Goal: Use online tool/utility: Utilize a website feature to perform a specific function

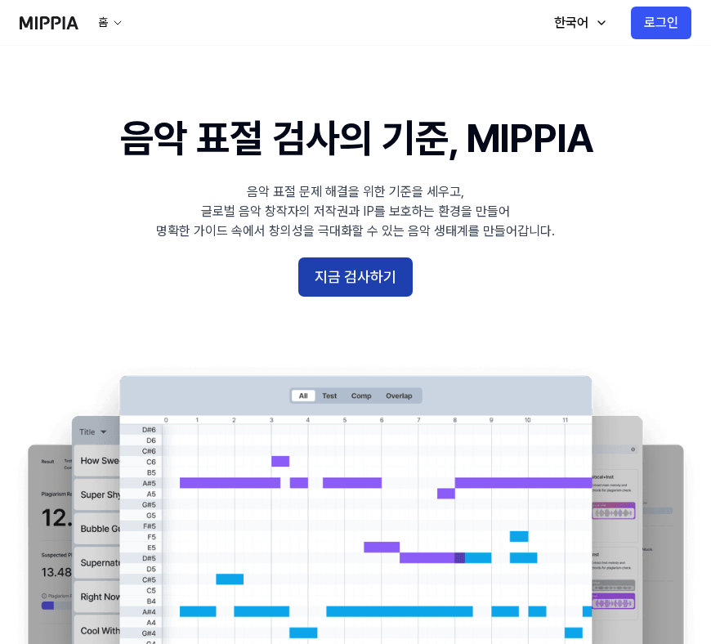
click at [373, 265] on button "지금 검사하기" at bounding box center [355, 276] width 114 height 39
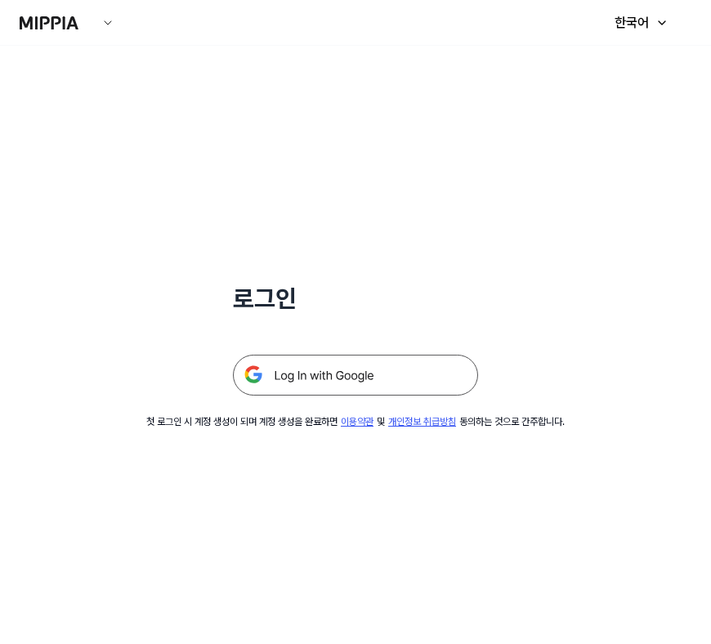
click at [375, 374] on img at bounding box center [355, 375] width 245 height 41
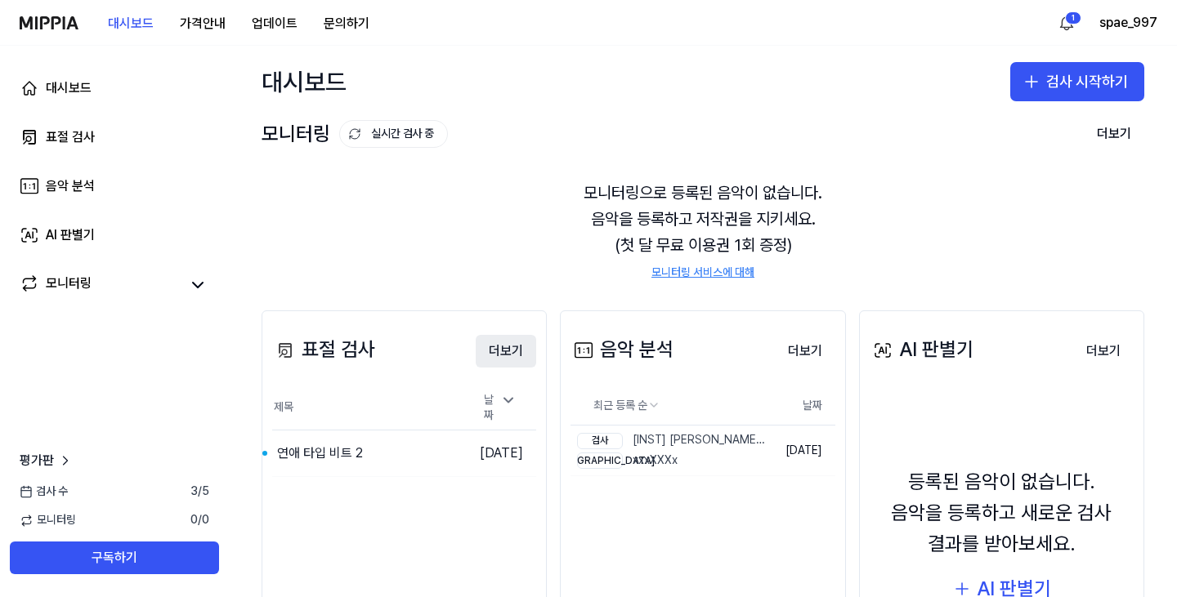
click at [510, 355] on button "더보기" at bounding box center [506, 351] width 60 height 33
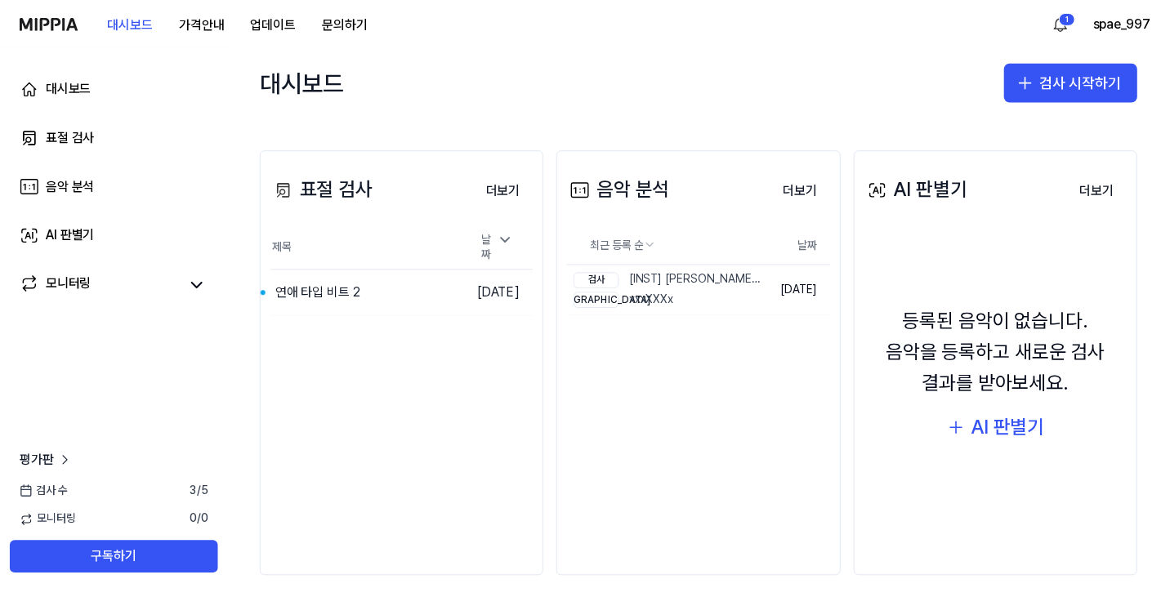
scroll to position [168, 0]
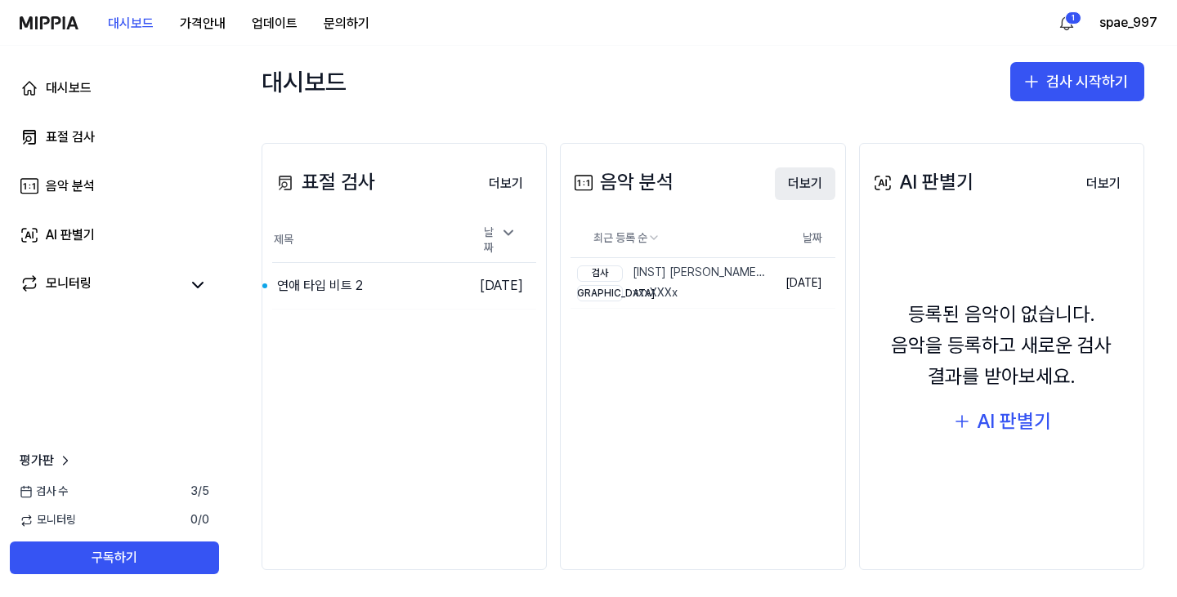
click at [717, 181] on button "더보기" at bounding box center [805, 184] width 60 height 33
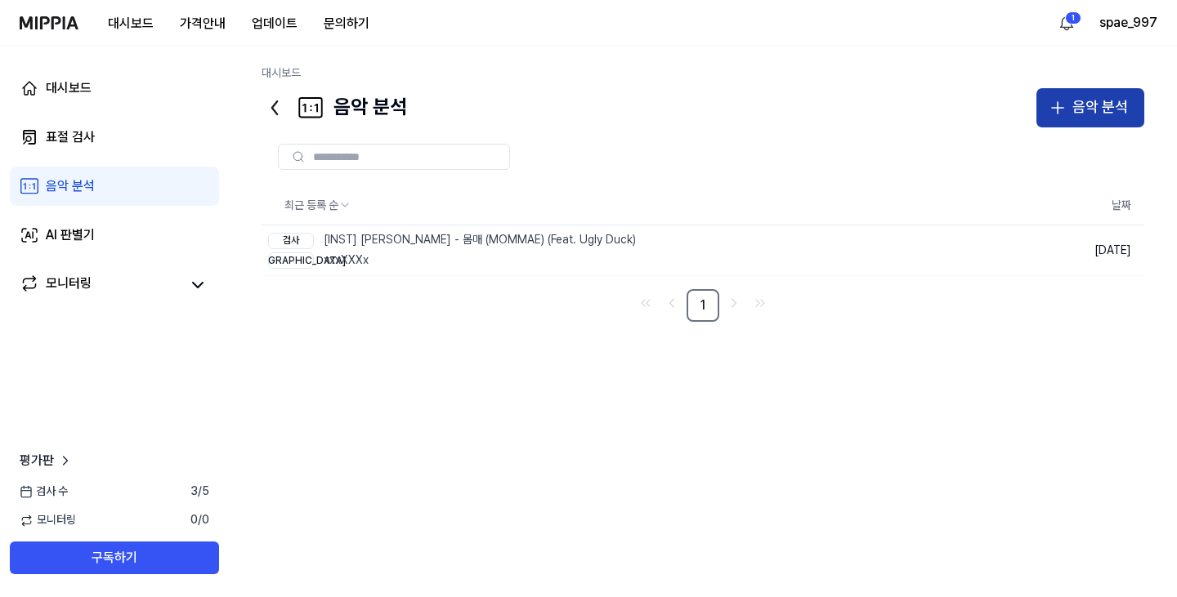
click at [717, 107] on div "음악 분석" at bounding box center [1100, 108] width 56 height 24
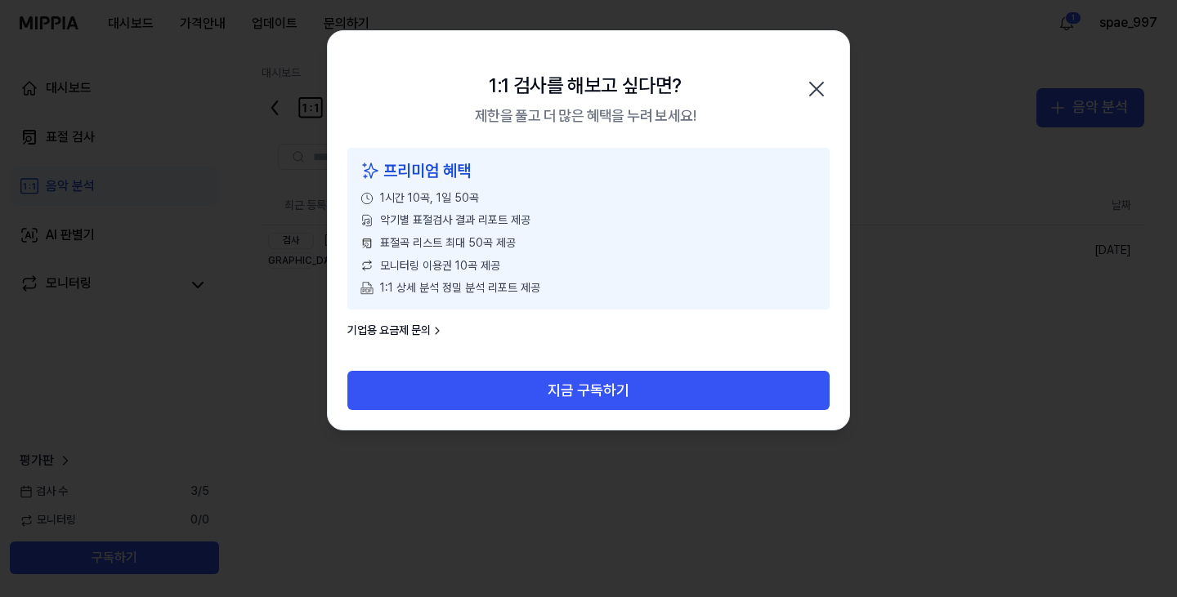
click at [717, 82] on icon "button" at bounding box center [816, 89] width 26 height 26
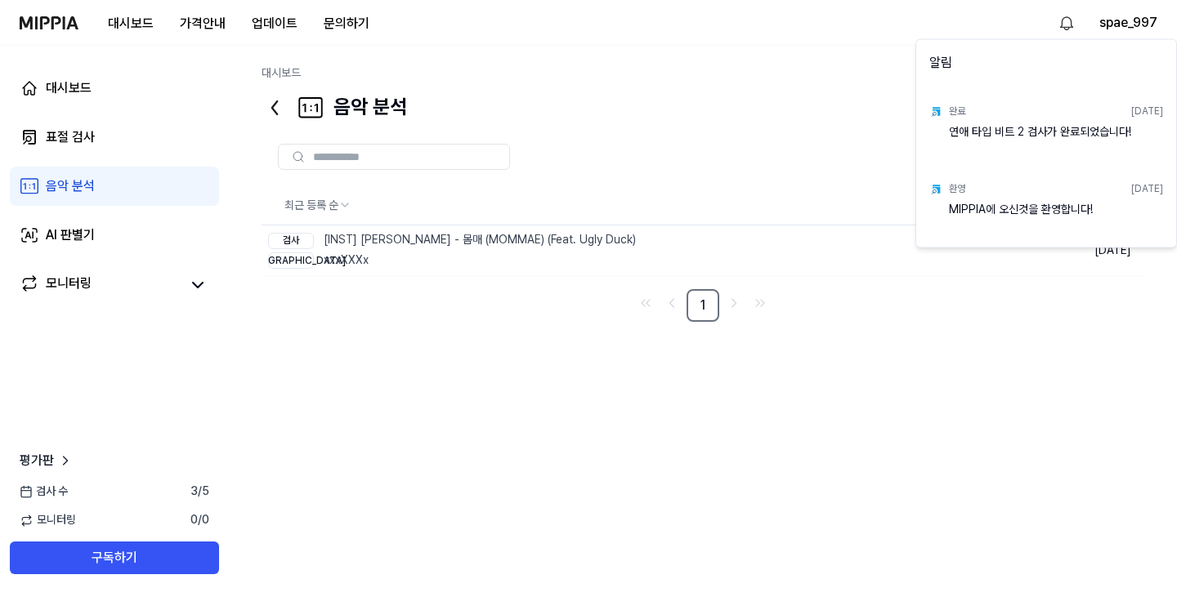
click at [717, 115] on div "완료 2025.10.10." at bounding box center [1056, 111] width 214 height 25
click at [717, 133] on div "연애 타입 비트 2 검사가 완료되었습니다!" at bounding box center [1056, 139] width 214 height 33
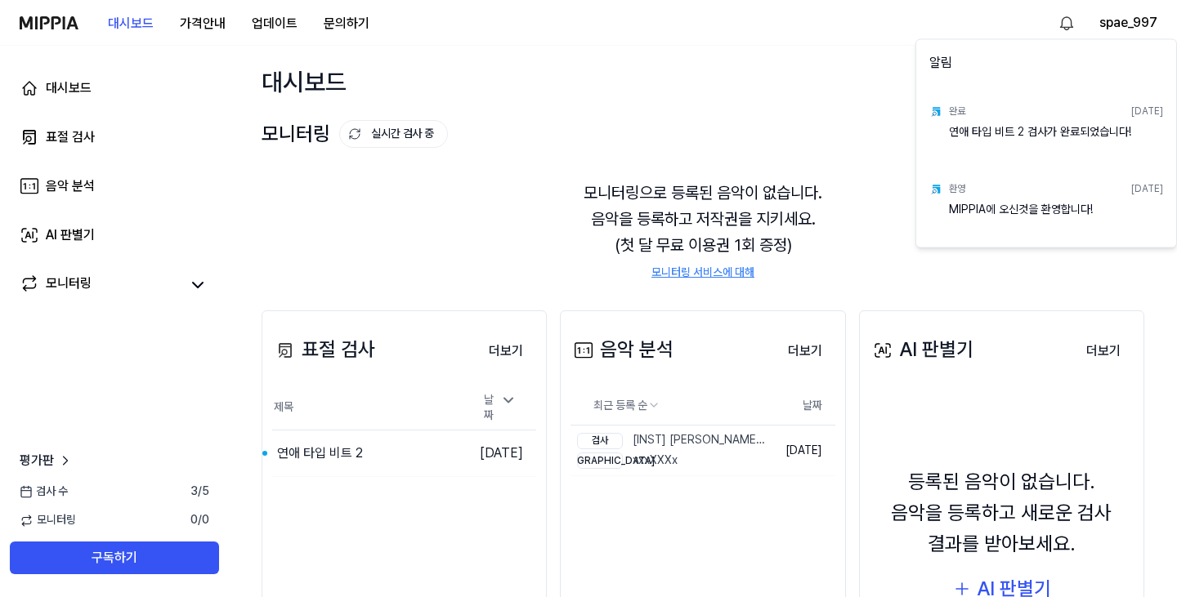
click at [332, 450] on html "대시보드 가격안내 업데이트 문의하기 spae_997 대시보드 표절 검사 음악 분석 AI 판별기 모니터링 평가판 검사 수 3 / 5 모니터링 0…" at bounding box center [588, 298] width 1177 height 597
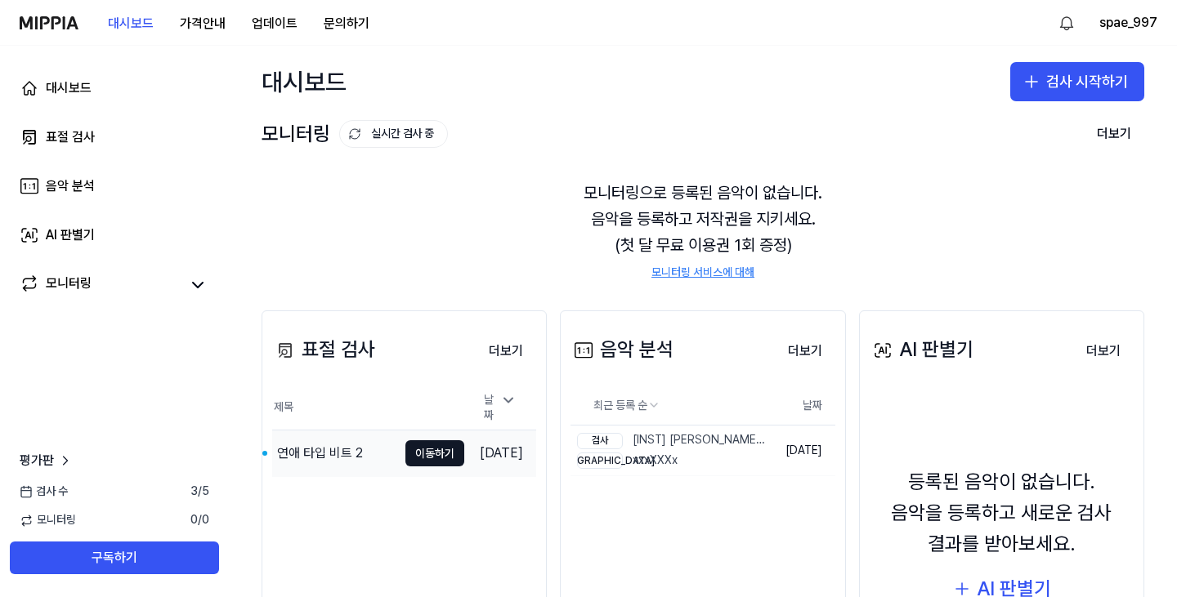
click at [330, 448] on div "연애 타입 비트 2" at bounding box center [320, 454] width 86 height 20
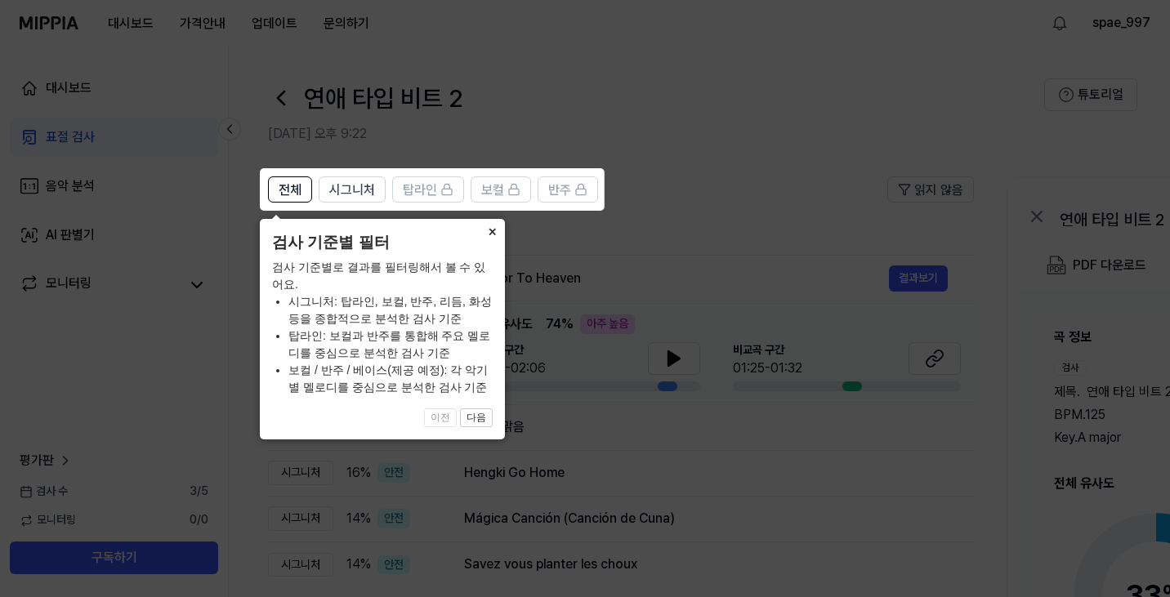
click at [493, 232] on button "×" at bounding box center [492, 230] width 26 height 23
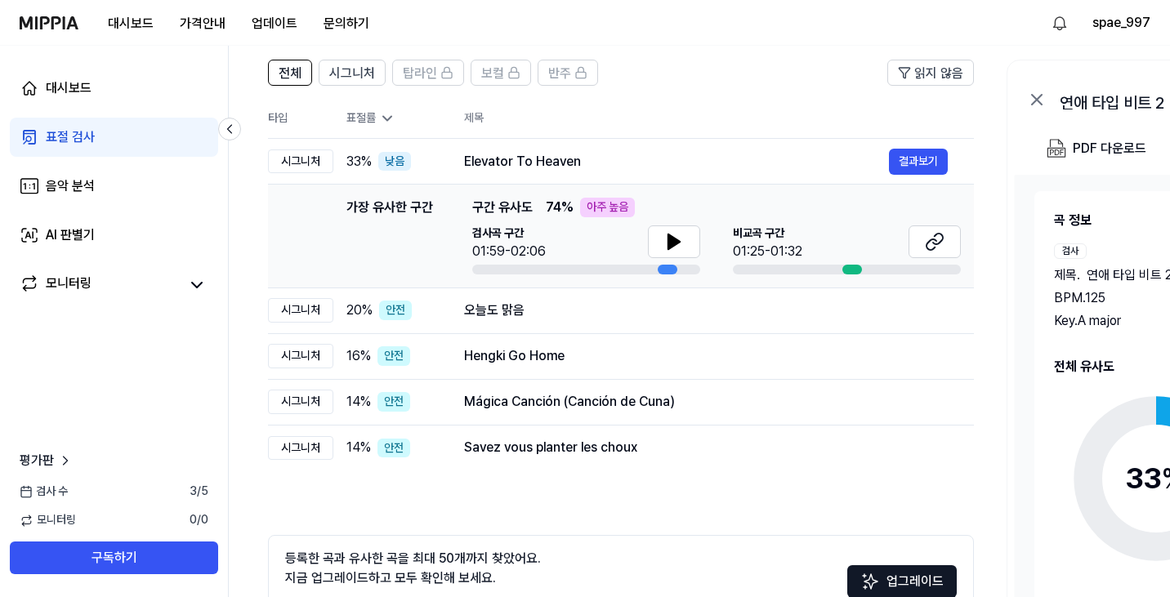
scroll to position [115, 0]
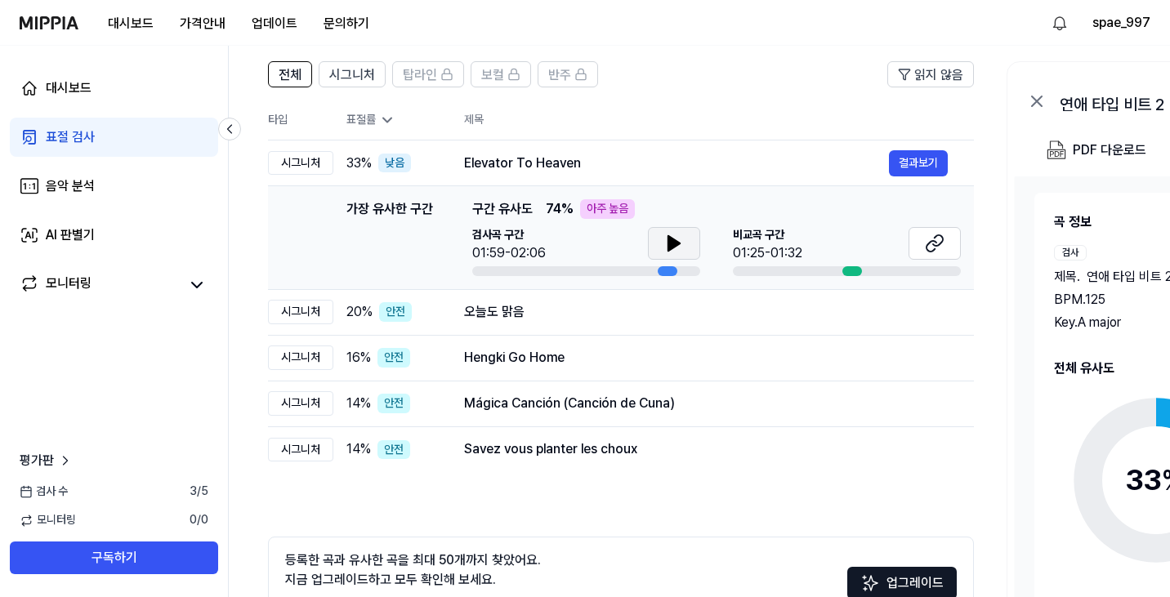
click at [680, 237] on icon at bounding box center [674, 244] width 20 height 20
click at [673, 230] on button at bounding box center [674, 243] width 52 height 33
click at [717, 273] on div at bounding box center [853, 271] width 20 height 10
click at [717, 265] on div "비교곡 구간 01:25-01:32" at bounding box center [847, 251] width 228 height 49
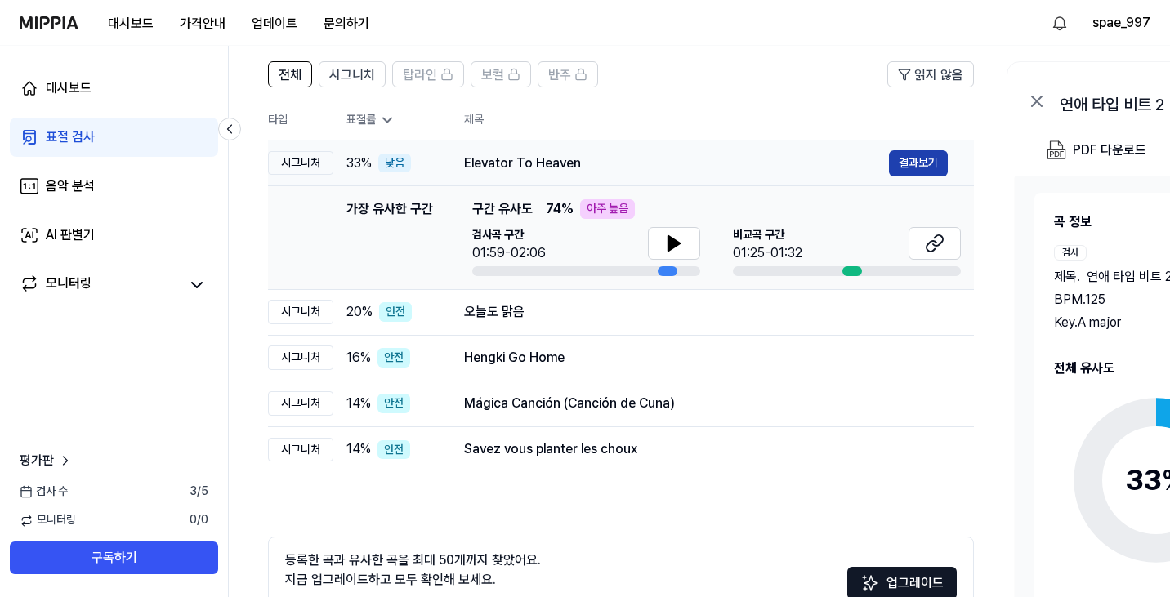
click at [717, 159] on button "결과보기" at bounding box center [918, 163] width 59 height 26
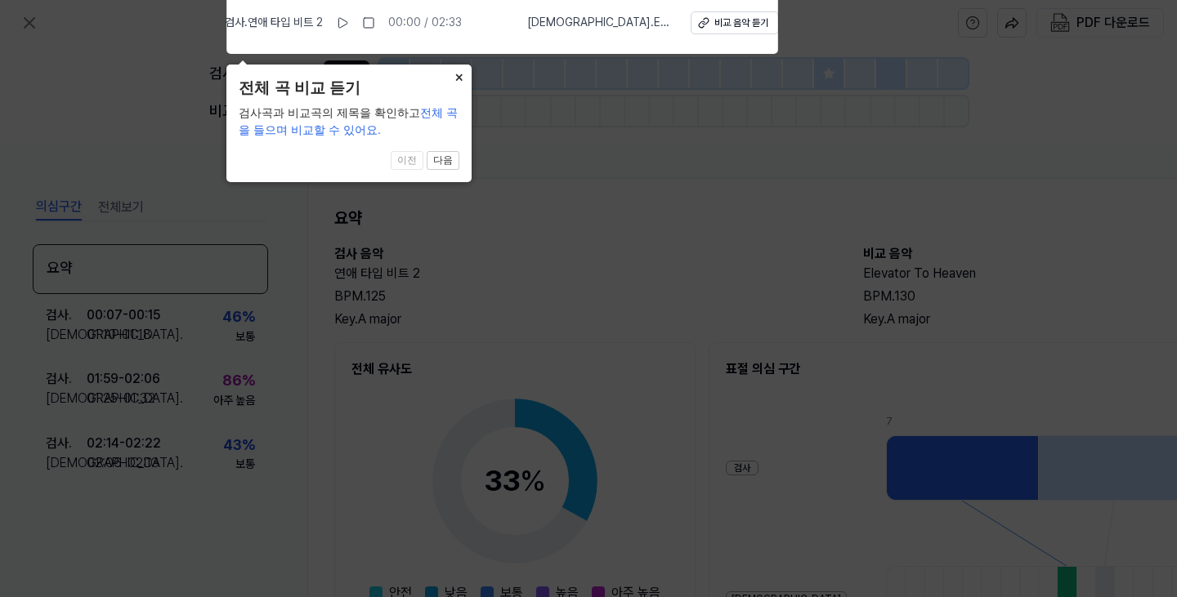
click at [448, 69] on button "×" at bounding box center [458, 76] width 26 height 23
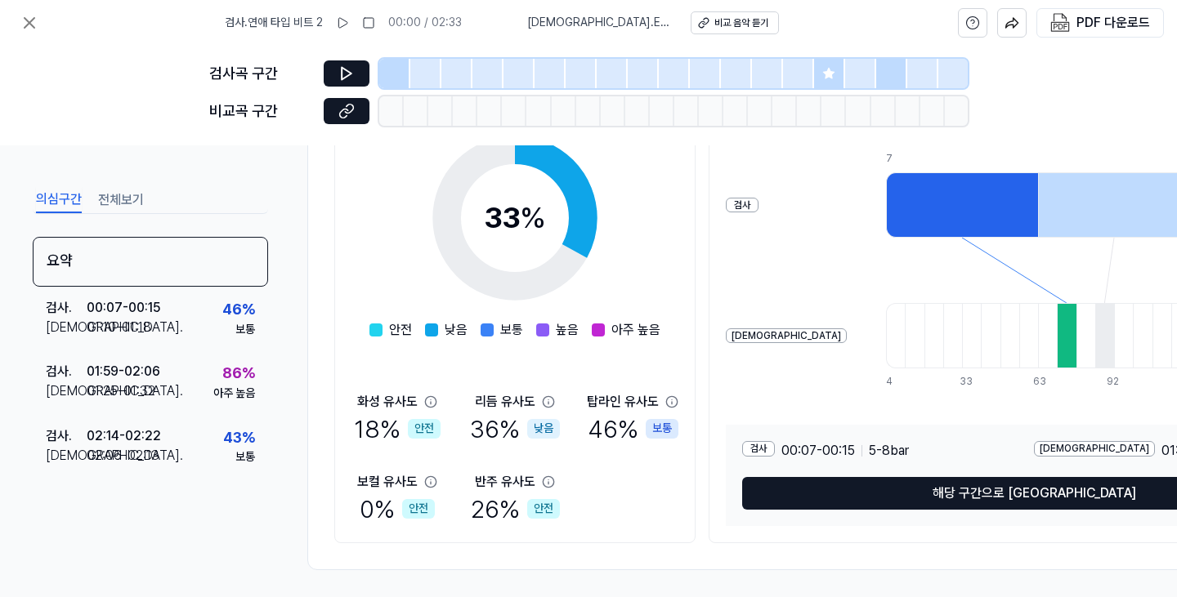
scroll to position [264, 0]
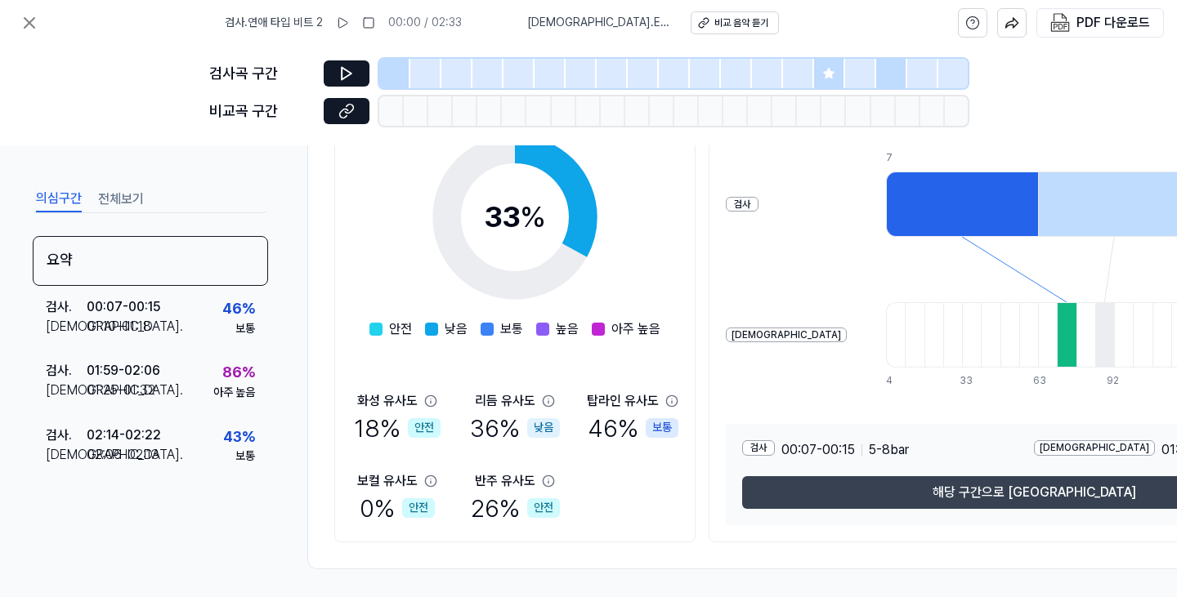
click at [717, 494] on button "해당 구간으로 이동" at bounding box center [1033, 492] width 583 height 33
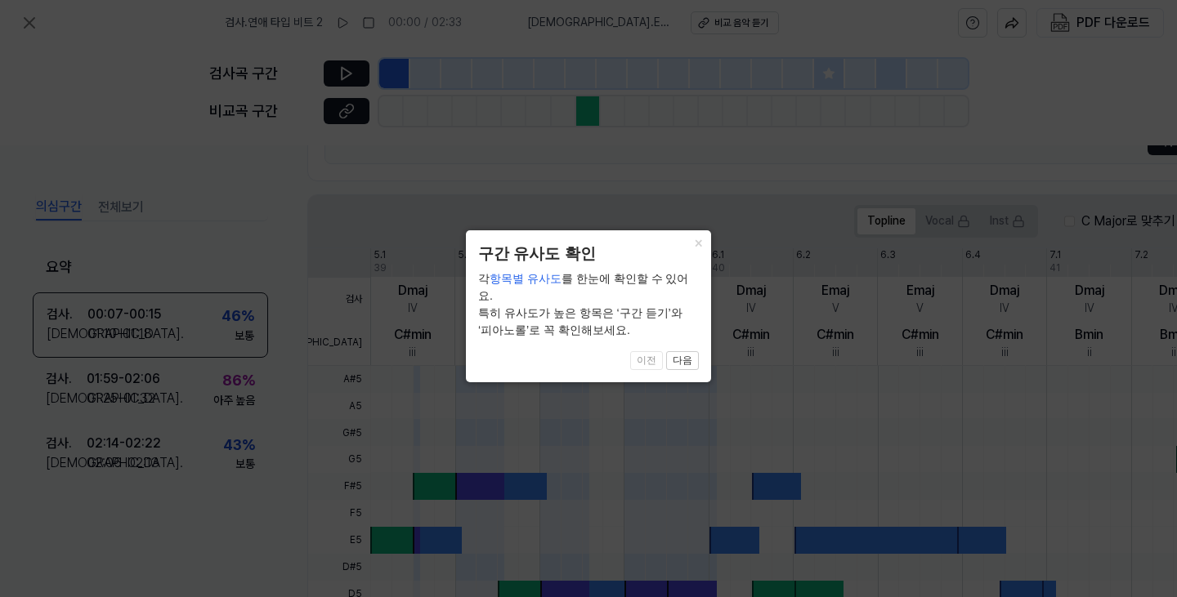
scroll to position [530, 0]
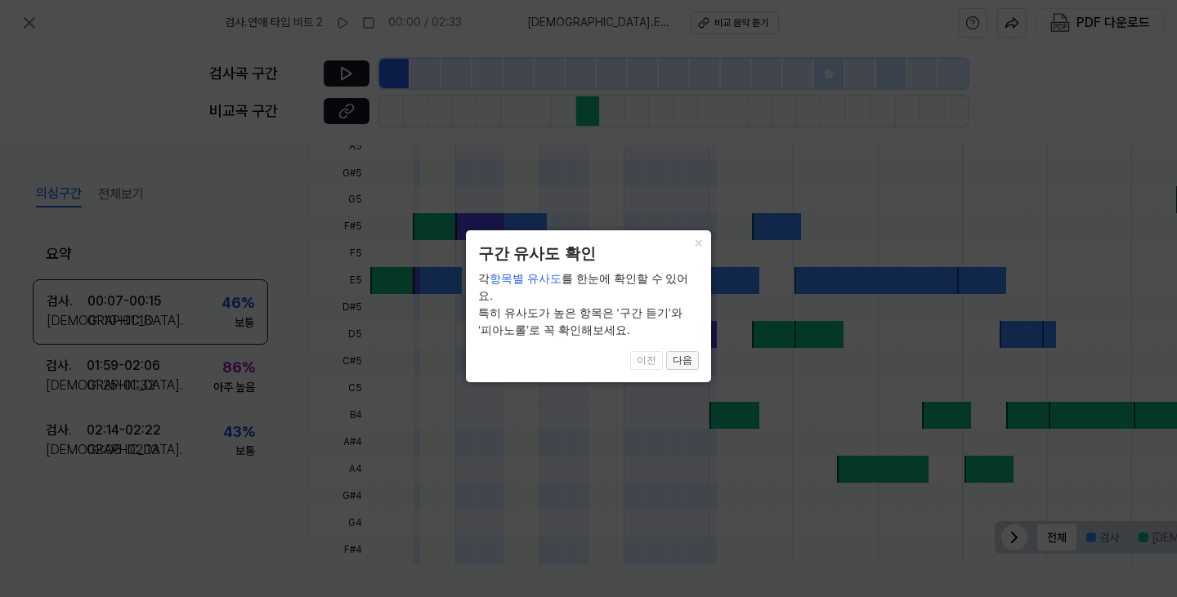
click at [684, 351] on button "다음" at bounding box center [682, 361] width 33 height 20
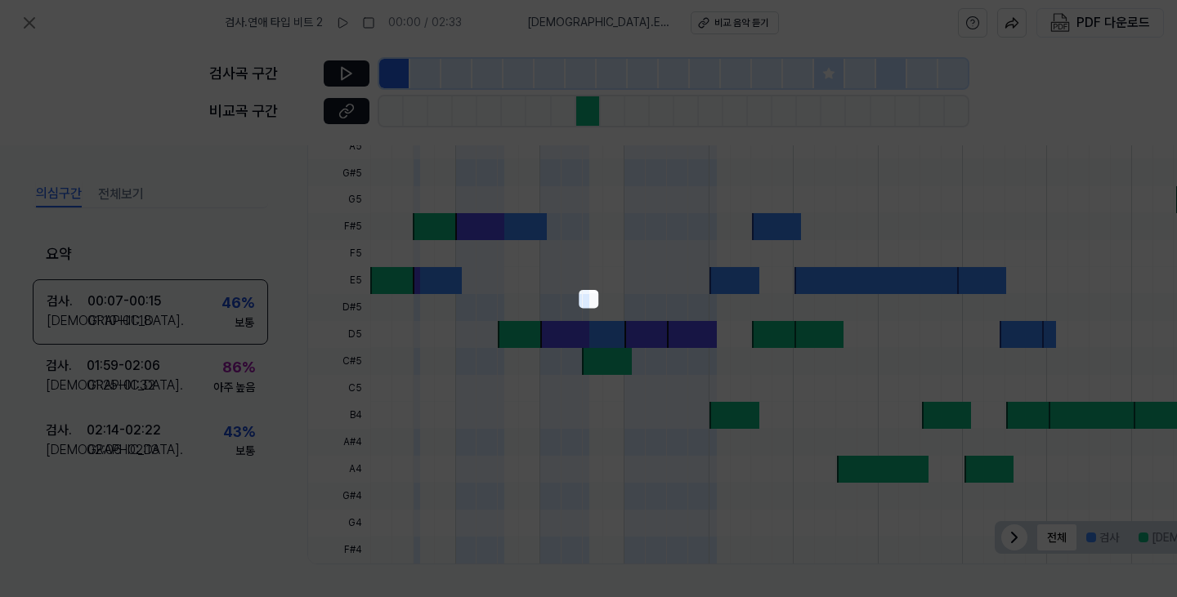
scroll to position [312, 150]
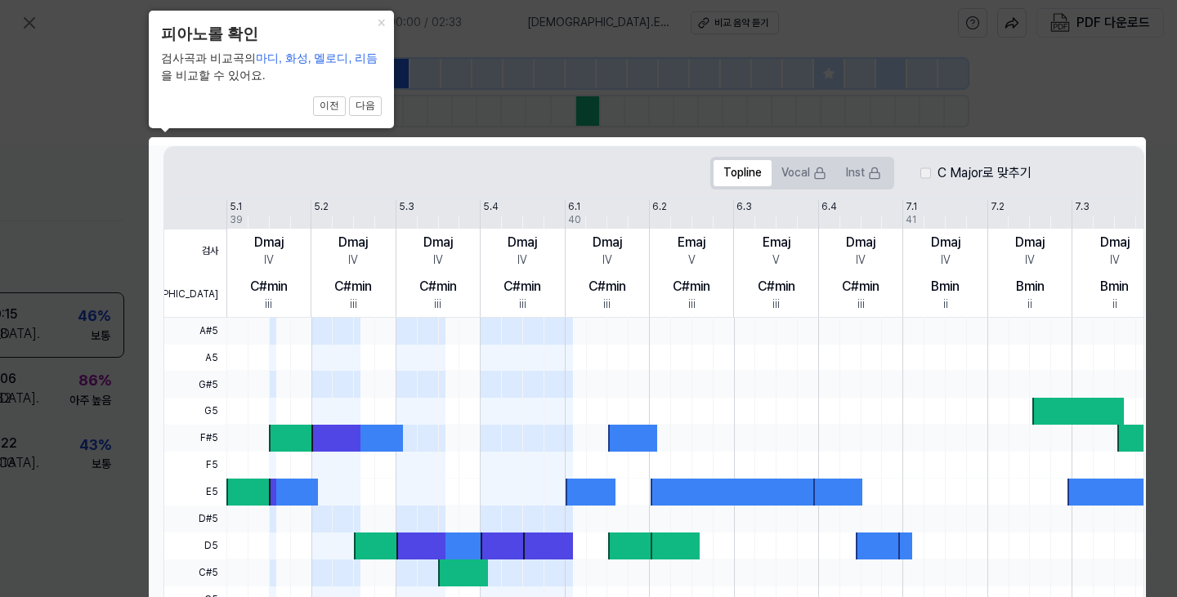
click at [244, 320] on div at bounding box center [901, 331] width 1350 height 27
click at [265, 297] on div "iii" at bounding box center [268, 305] width 7 height 16
click at [382, 16] on button "×" at bounding box center [381, 22] width 26 height 23
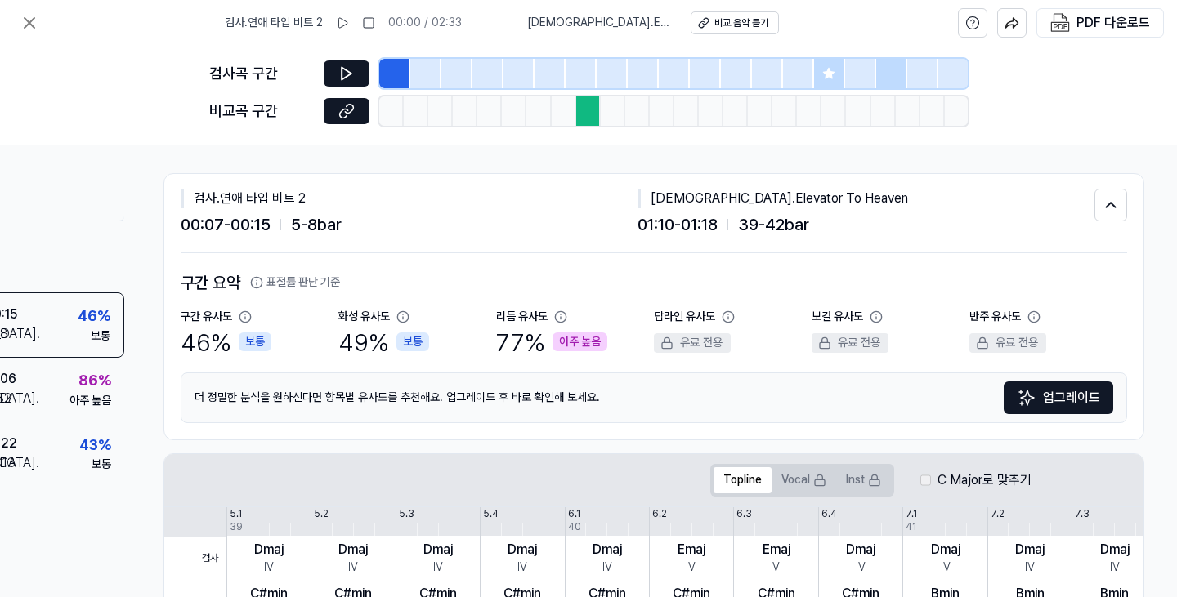
scroll to position [0, 150]
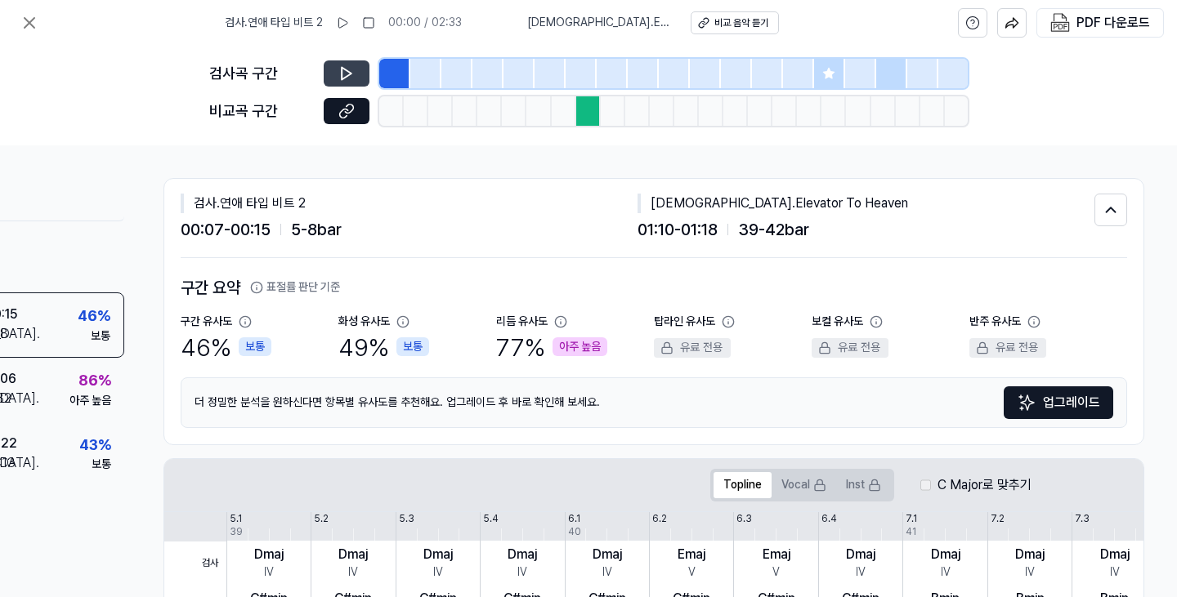
click at [342, 66] on icon at bounding box center [346, 73] width 16 height 16
click at [341, 21] on rect at bounding box center [339, 23] width 2 height 10
click at [586, 106] on div at bounding box center [588, 110] width 25 height 29
click at [333, 108] on button at bounding box center [347, 111] width 46 height 26
click at [717, 23] on div "비교 음악 듣기" at bounding box center [741, 23] width 54 height 14
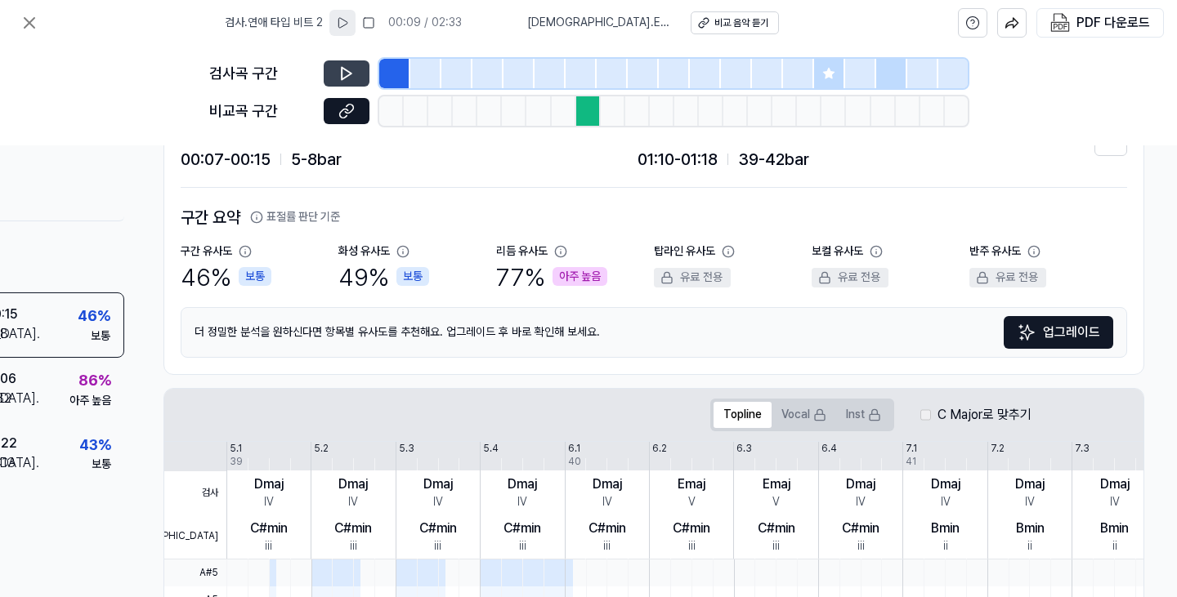
scroll to position [74, 150]
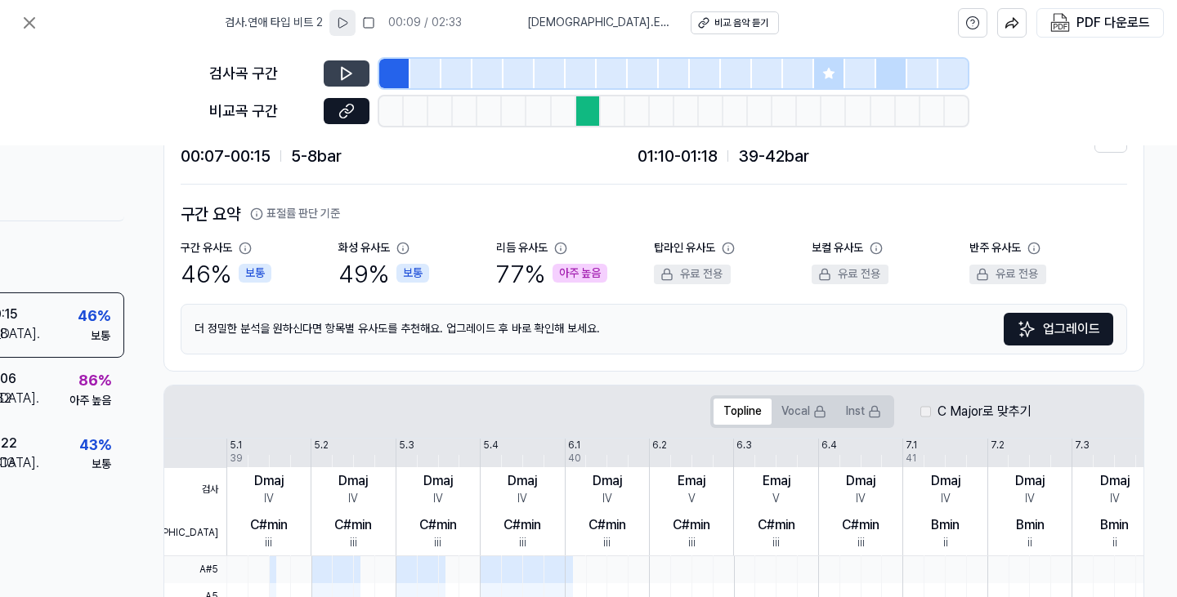
click at [522, 273] on div "77 % 아주 높음" at bounding box center [551, 274] width 111 height 34
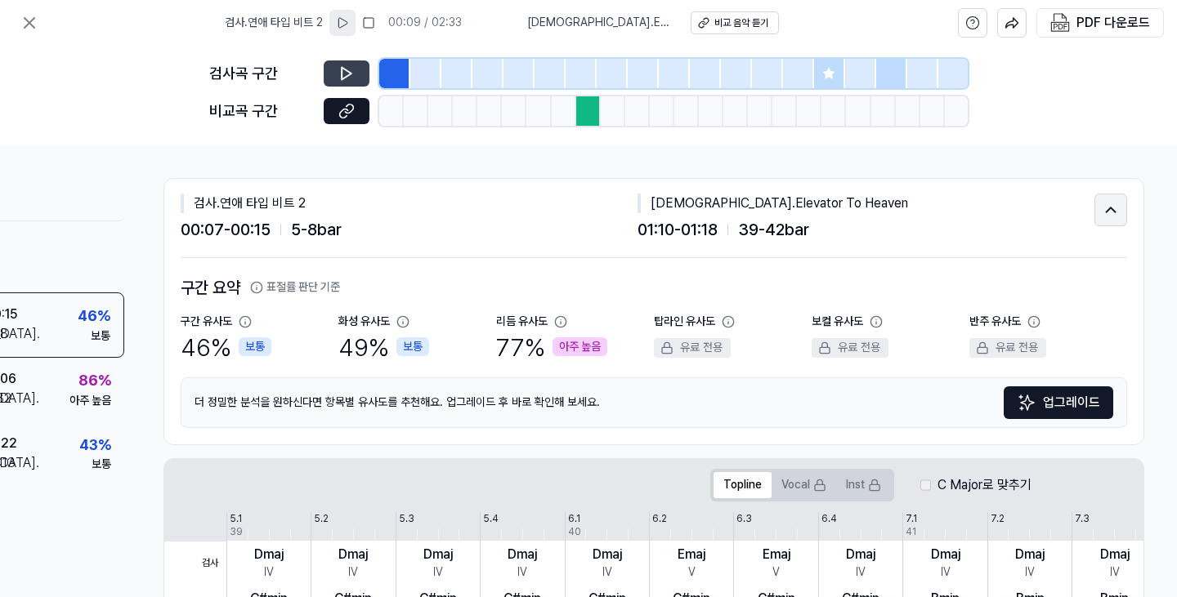
click at [717, 217] on icon at bounding box center [1111, 210] width 18 height 20
